Goal: Navigation & Orientation: Understand site structure

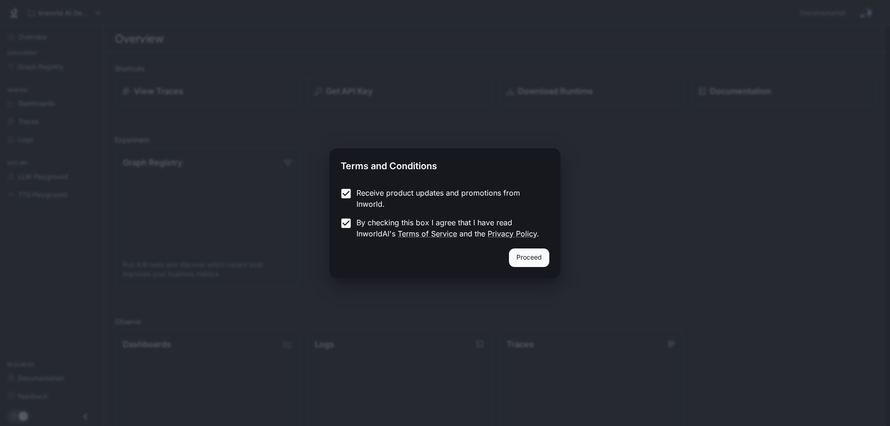
click at [510, 255] on div "Proceed" at bounding box center [445, 264] width 231 height 30
click at [520, 255] on button "Proceed" at bounding box center [529, 258] width 40 height 19
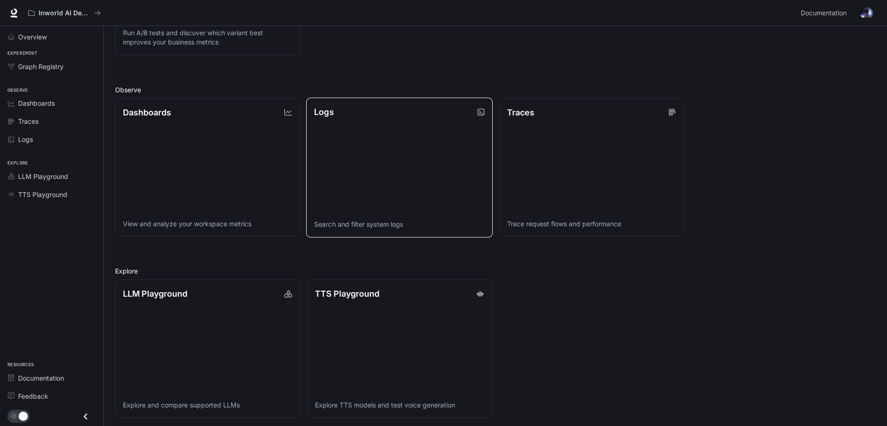
scroll to position [235, 0]
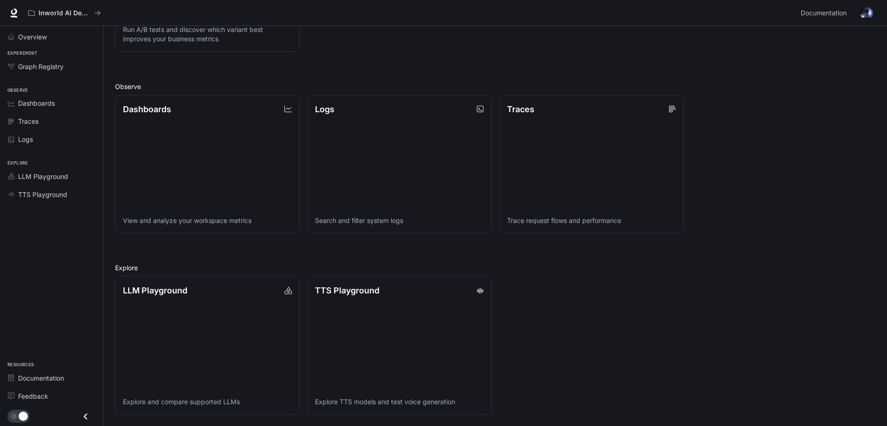
click at [738, 81] on div "Shortcuts View Traces Get API Key Download Runtime Documentation Experiment Gra…" at bounding box center [495, 121] width 760 height 587
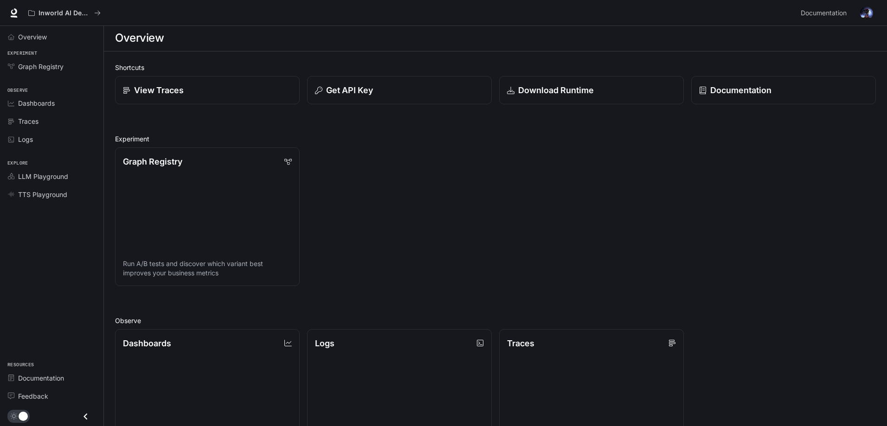
scroll to position [0, 0]
click at [64, 41] on div "Overview" at bounding box center [56, 37] width 77 height 10
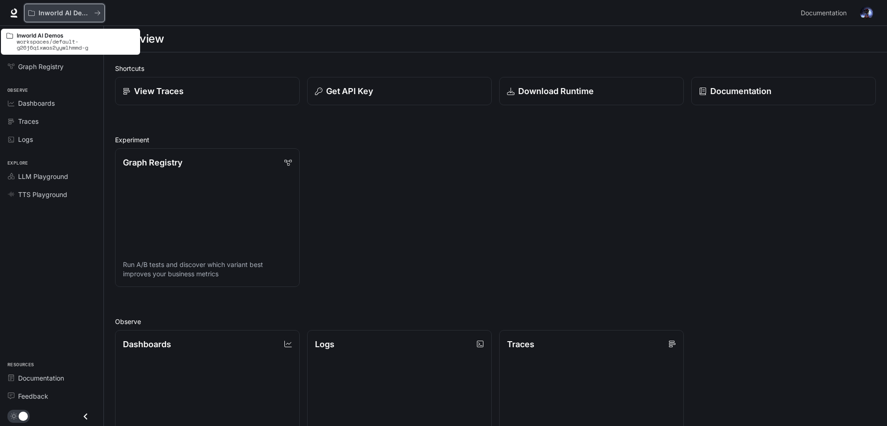
click at [63, 13] on p "Inworld AI Demos" at bounding box center [64, 13] width 52 height 8
click at [74, 8] on button "Inworld AI Demos" at bounding box center [64, 13] width 81 height 19
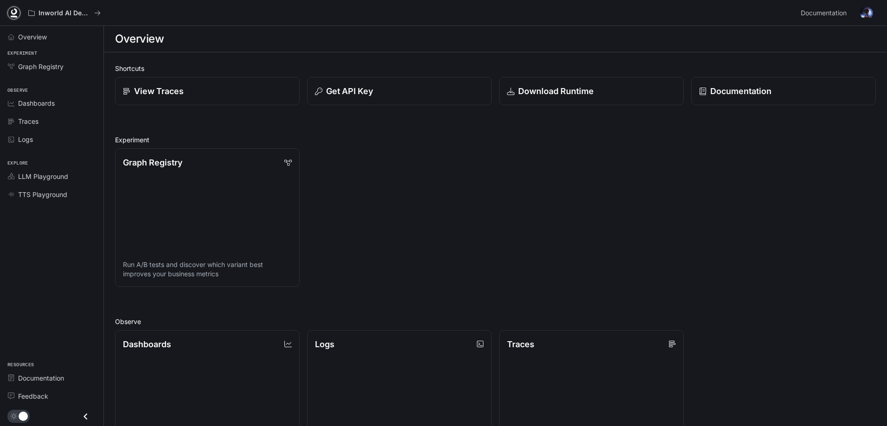
click at [11, 13] on icon at bounding box center [13, 12] width 9 height 9
drag, startPoint x: 734, startPoint y: 116, endPoint x: 669, endPoint y: 132, distance: 66.9
click at [733, 116] on div "Shortcuts View Traces Get API Key Download Runtime Documentation Experiment Gra…" at bounding box center [495, 357] width 760 height 587
click at [591, 273] on div "Graph Registry Run A/B tests and discover which variant best improves your busi…" at bounding box center [492, 214] width 768 height 146
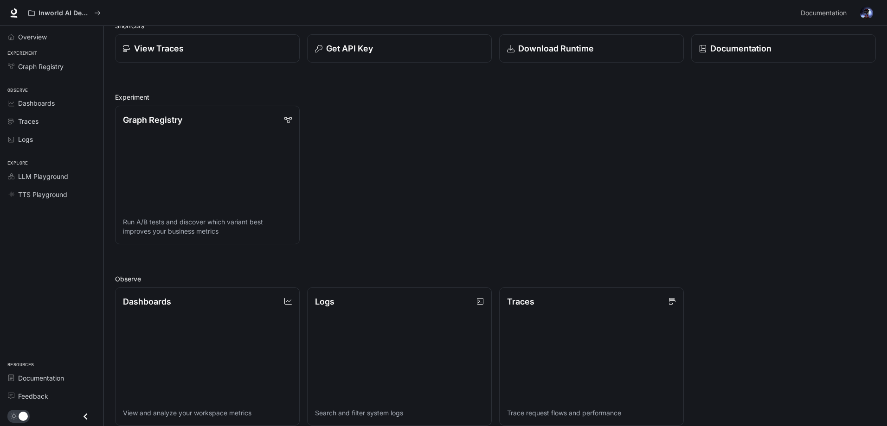
scroll to position [46, 0]
